Goal: Task Accomplishment & Management: Manage account settings

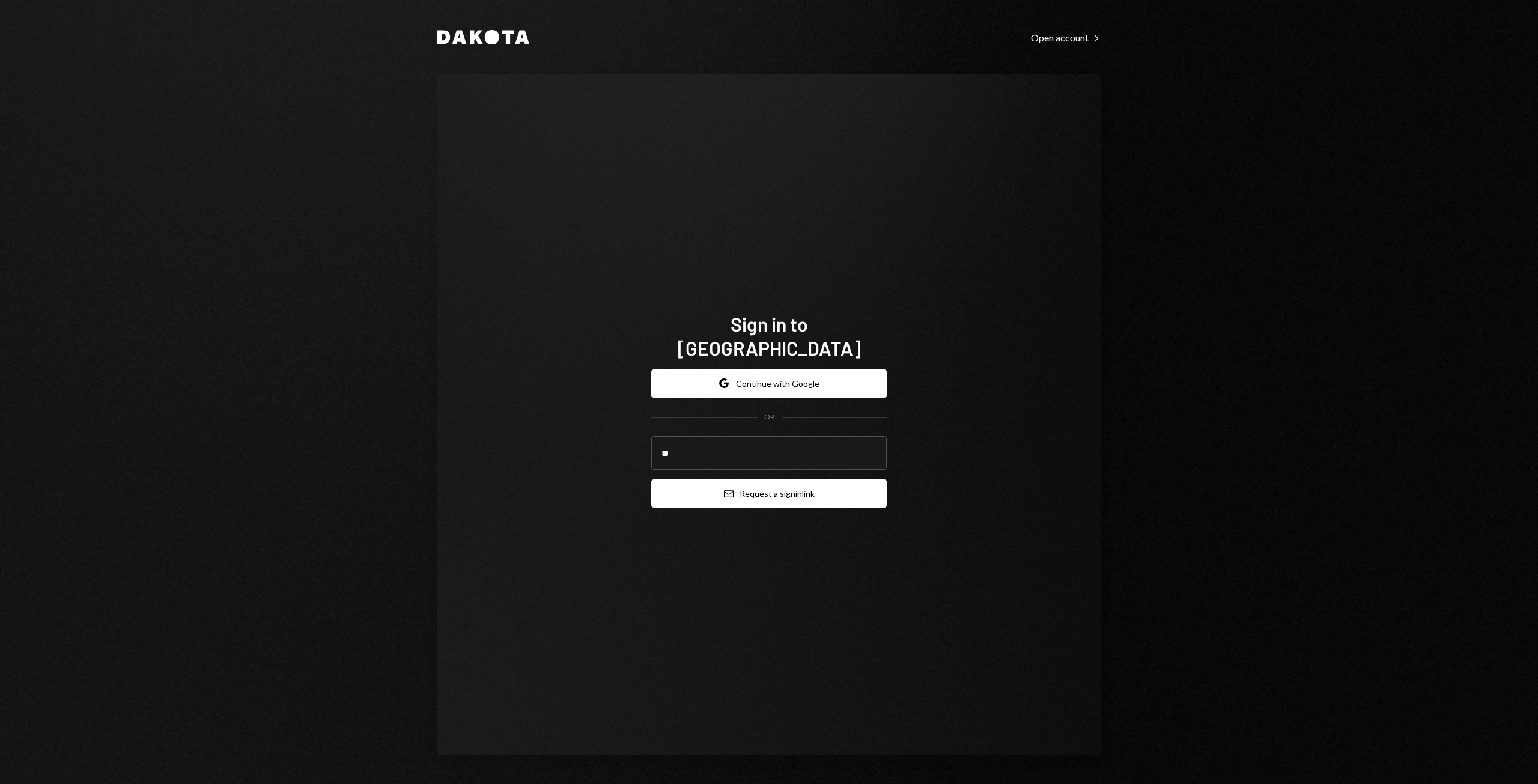
type input "**********"
click at [719, 484] on button "Email Request a sign in link" at bounding box center [769, 493] width 236 height 29
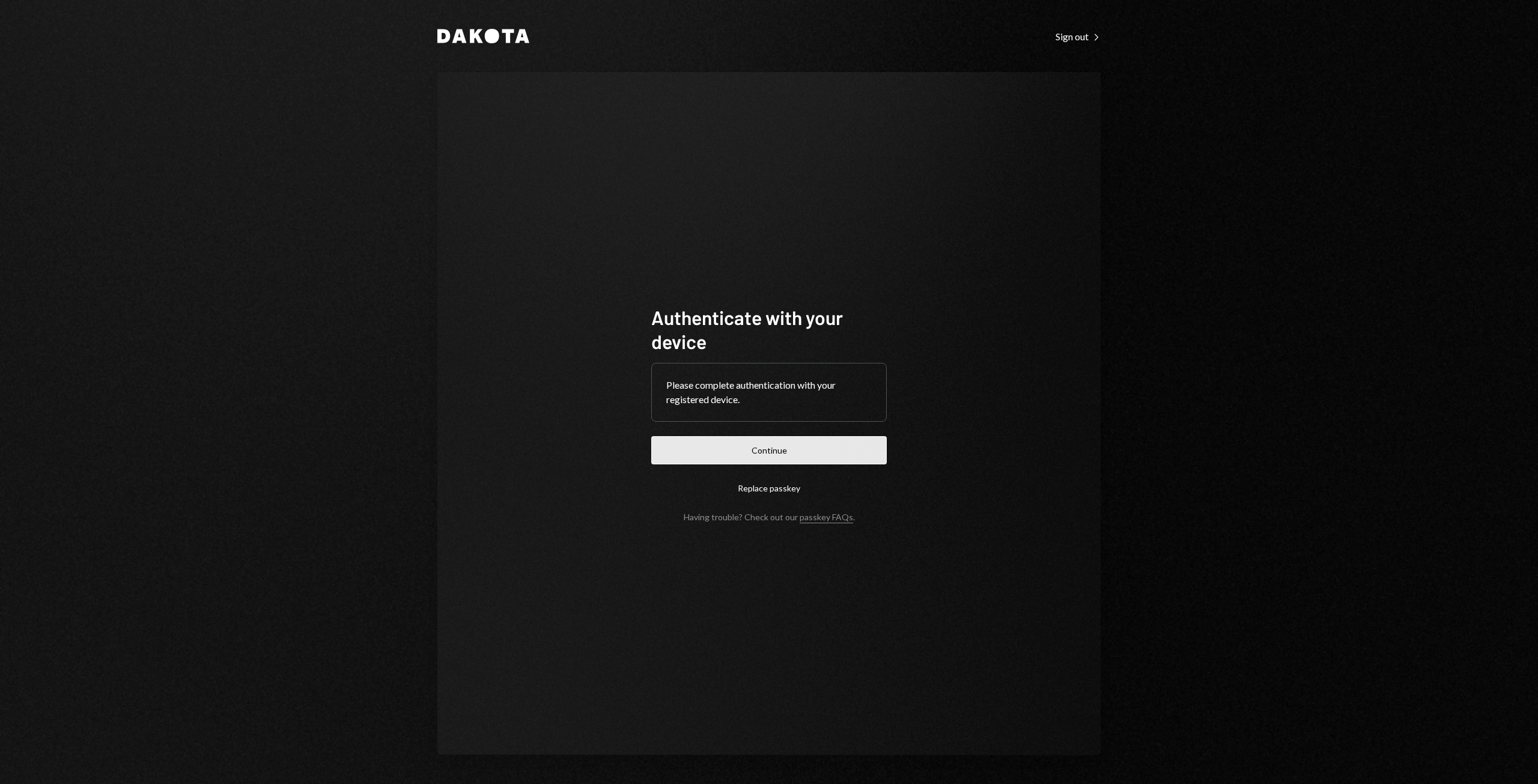
click at [719, 449] on button "Continue" at bounding box center [769, 450] width 236 height 29
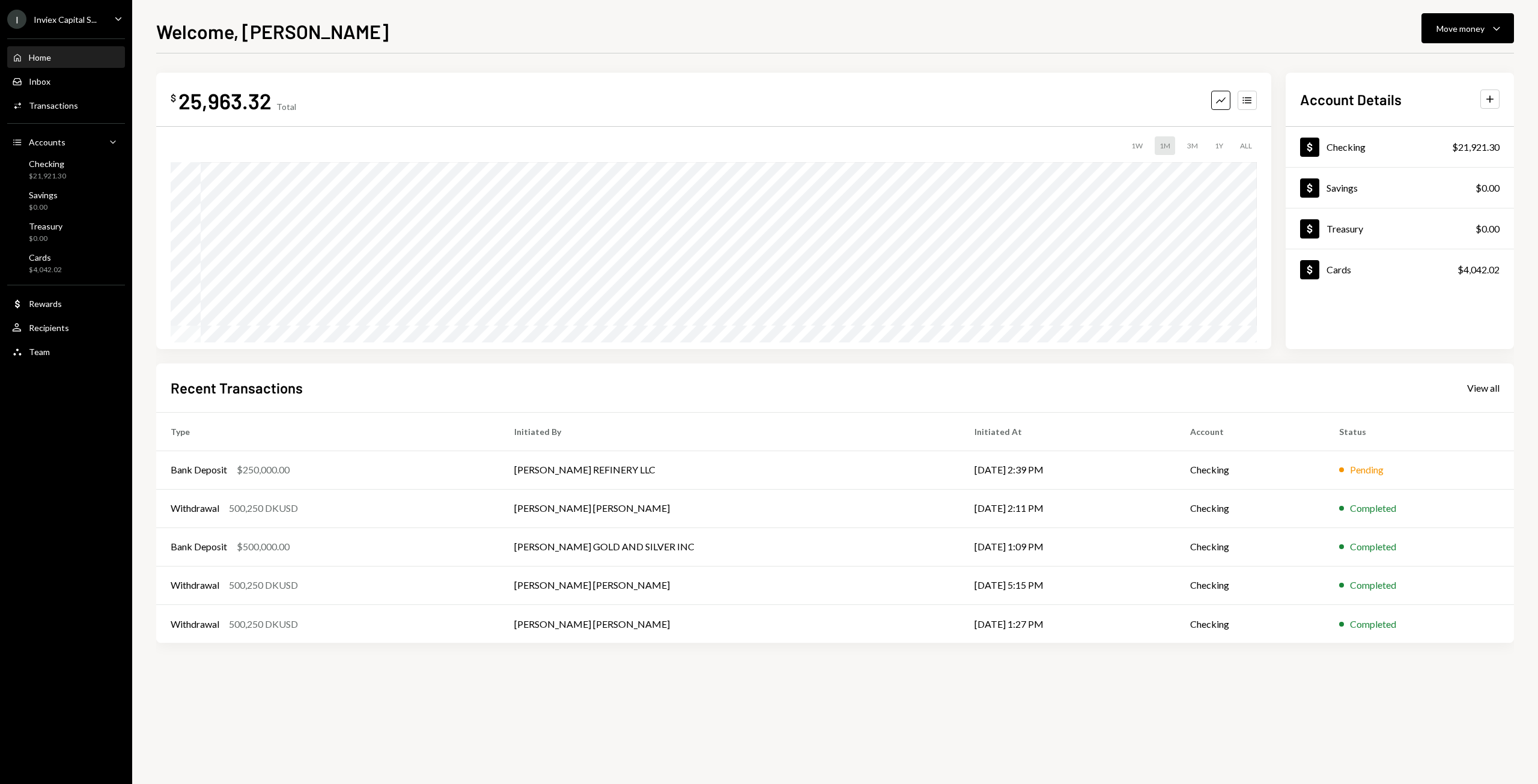
click at [710, 480] on td "[PERSON_NAME] REFINERY LLC" at bounding box center [730, 470] width 460 height 39
